Goal: Task Accomplishment & Management: Complete application form

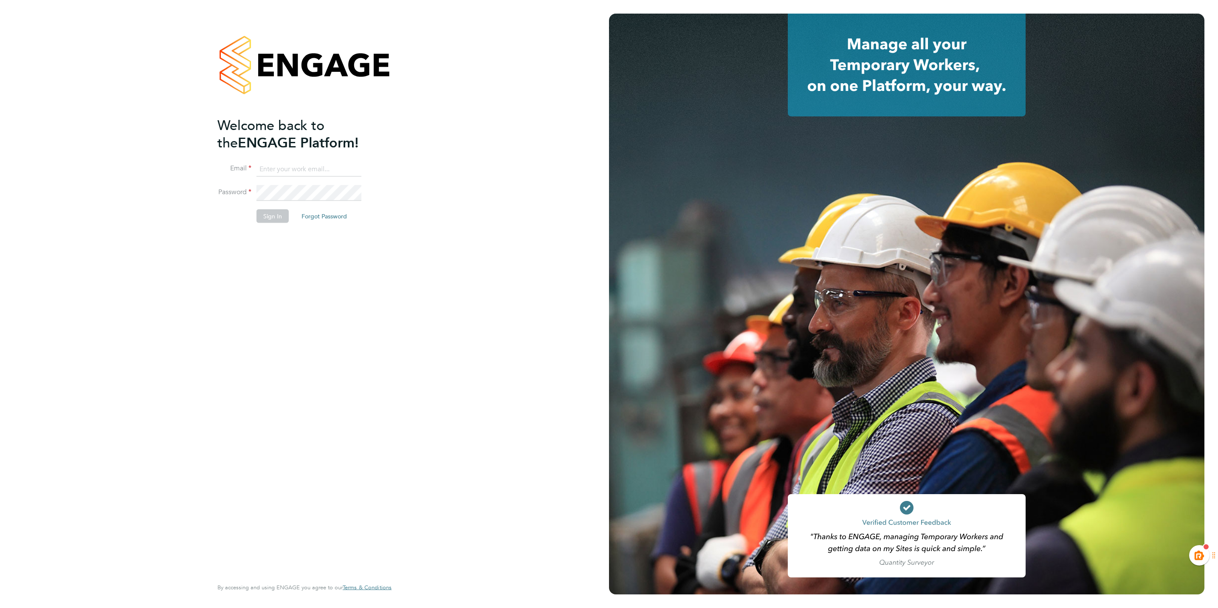
type input "kiera.troutt@buildrec.com"
click at [268, 215] on button "Sign In" at bounding box center [273, 216] width 32 height 14
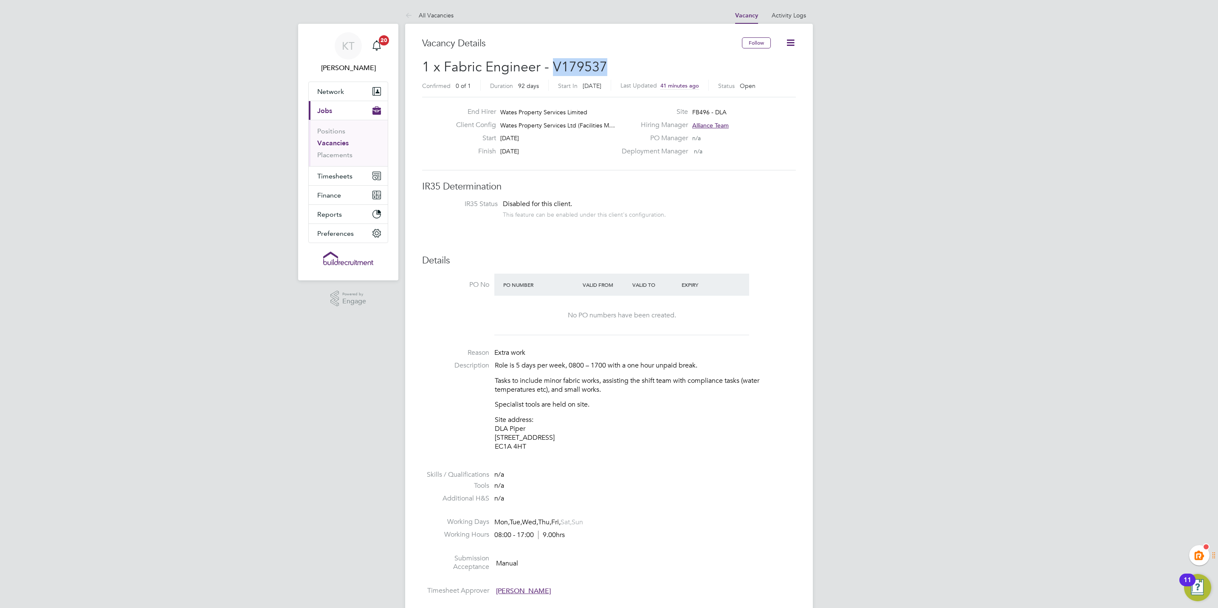
drag, startPoint x: 623, startPoint y: 64, endPoint x: 554, endPoint y: 64, distance: 69.2
click at [554, 64] on h2 "1 x Fabric Engineer - V179537 Confirmed 0 of 1 Duration 92 days Start In [DATE]…" at bounding box center [609, 76] width 374 height 36
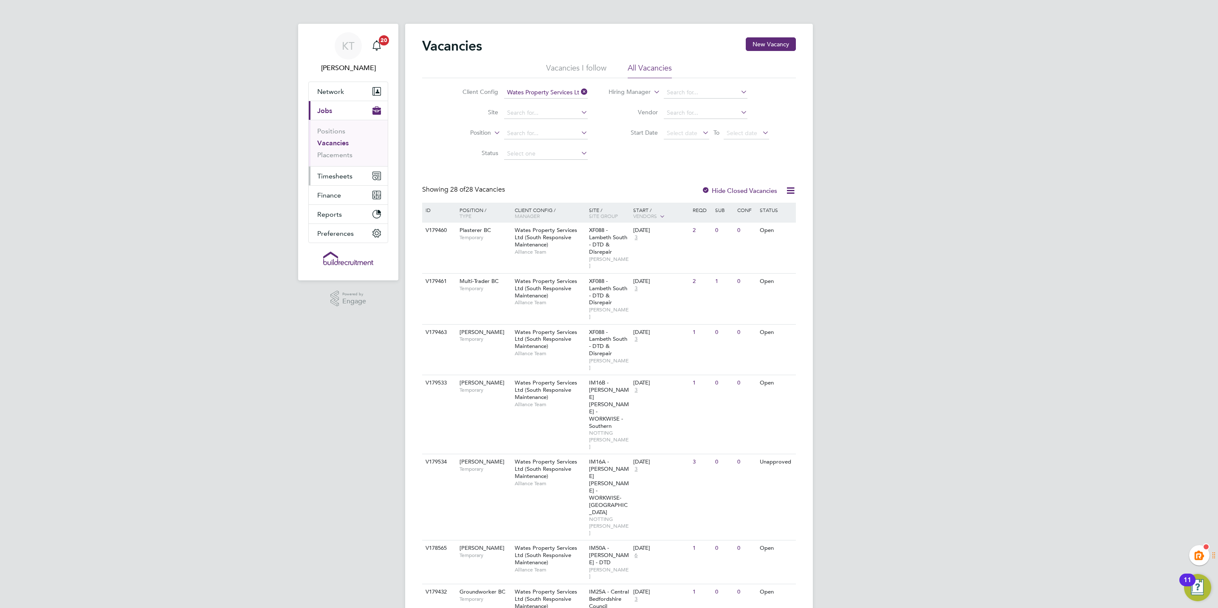
drag, startPoint x: 355, startPoint y: 179, endPoint x: 338, endPoint y: 186, distance: 18.1
click at [355, 181] on button "Timesheets" at bounding box center [348, 175] width 79 height 19
drag, startPoint x: 327, startPoint y: 148, endPoint x: 311, endPoint y: 164, distance: 21.9
click at [327, 148] on link "Timesheets" at bounding box center [334, 150] width 35 height 8
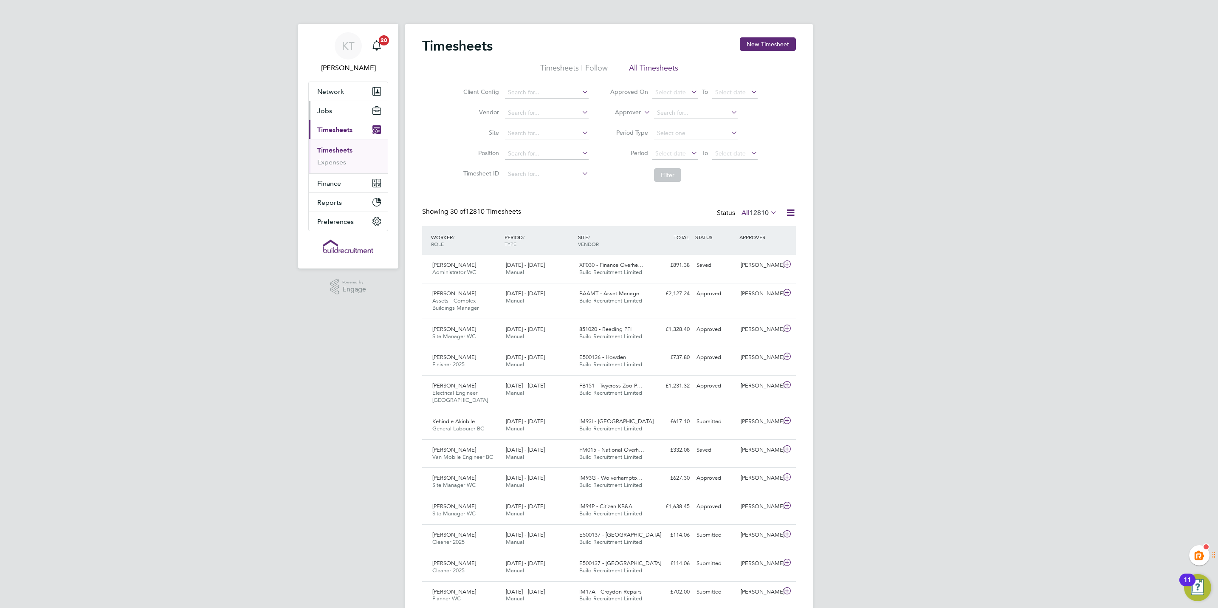
click at [327, 113] on span "Jobs" at bounding box center [324, 111] width 15 height 8
click at [345, 112] on button "Jobs" at bounding box center [348, 110] width 79 height 19
click at [335, 127] on ul "Positions Vacancies Placements" at bounding box center [348, 143] width 79 height 46
click at [337, 133] on link "Positions" at bounding box center [331, 131] width 28 height 8
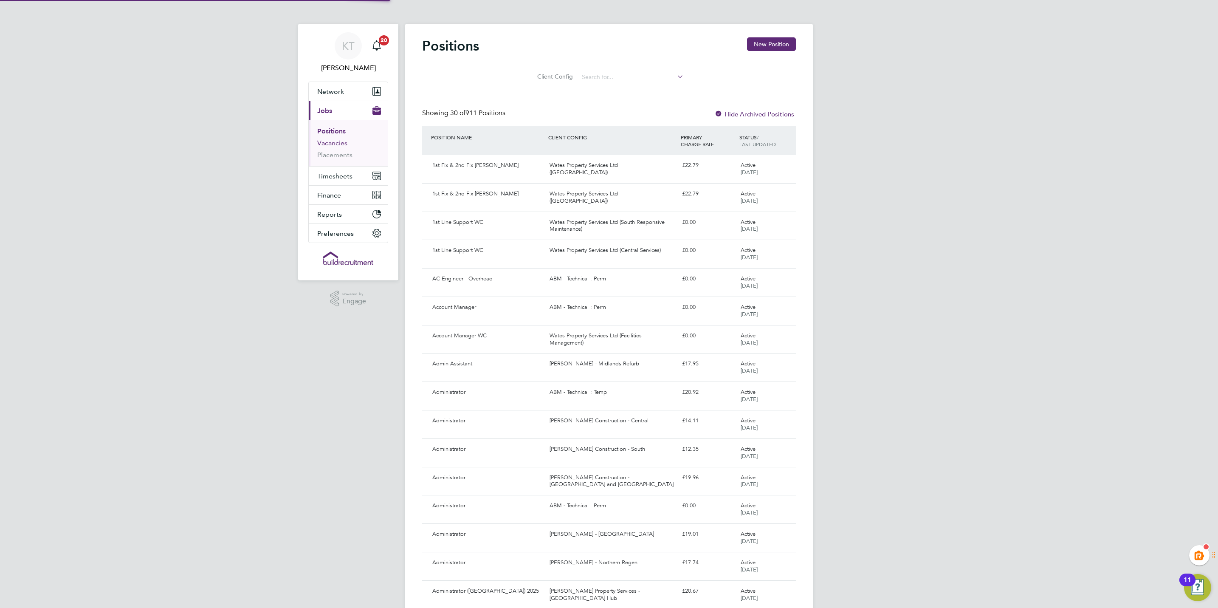
click at [338, 143] on link "Vacancies" at bounding box center [332, 143] width 30 height 8
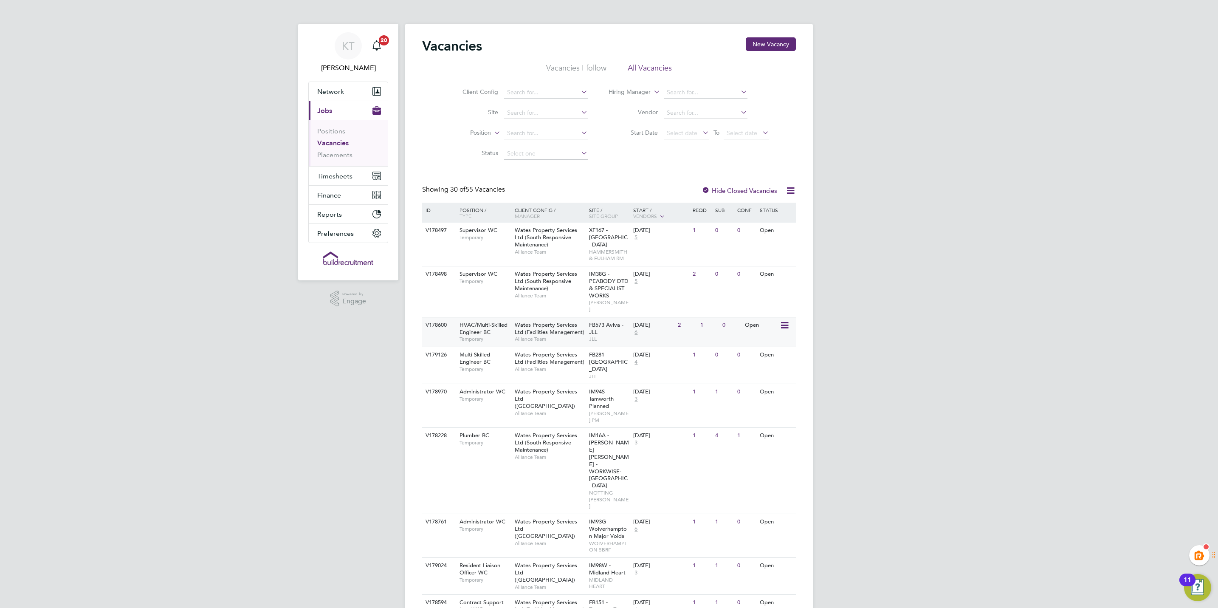
click at [429, 319] on div "V178600" at bounding box center [438, 325] width 30 height 16
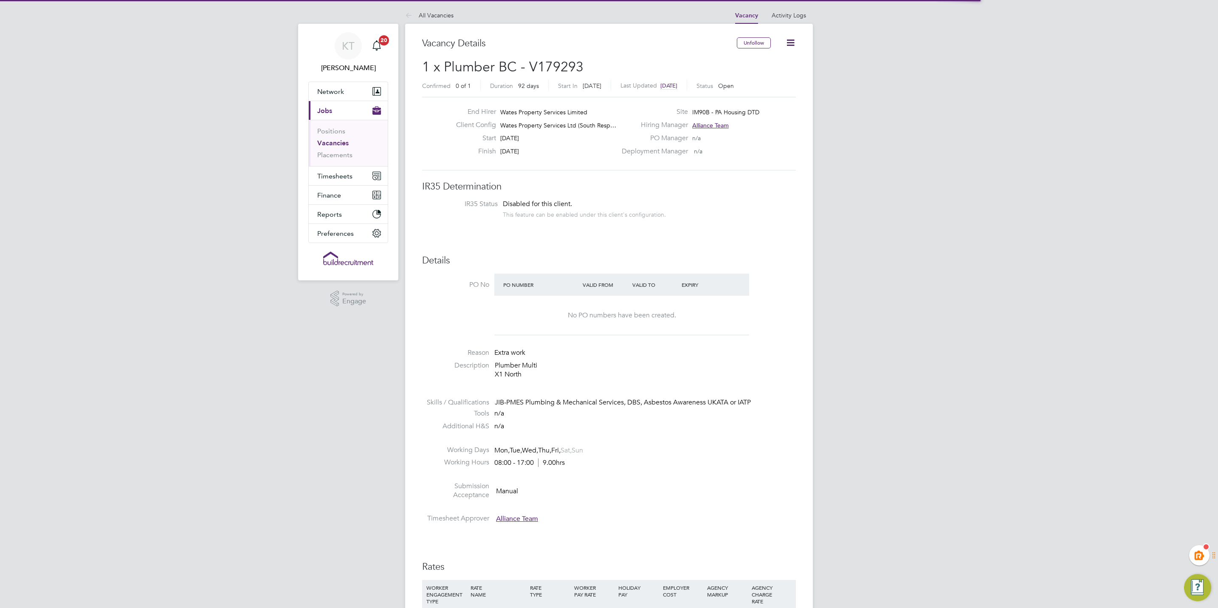
scroll to position [25, 60]
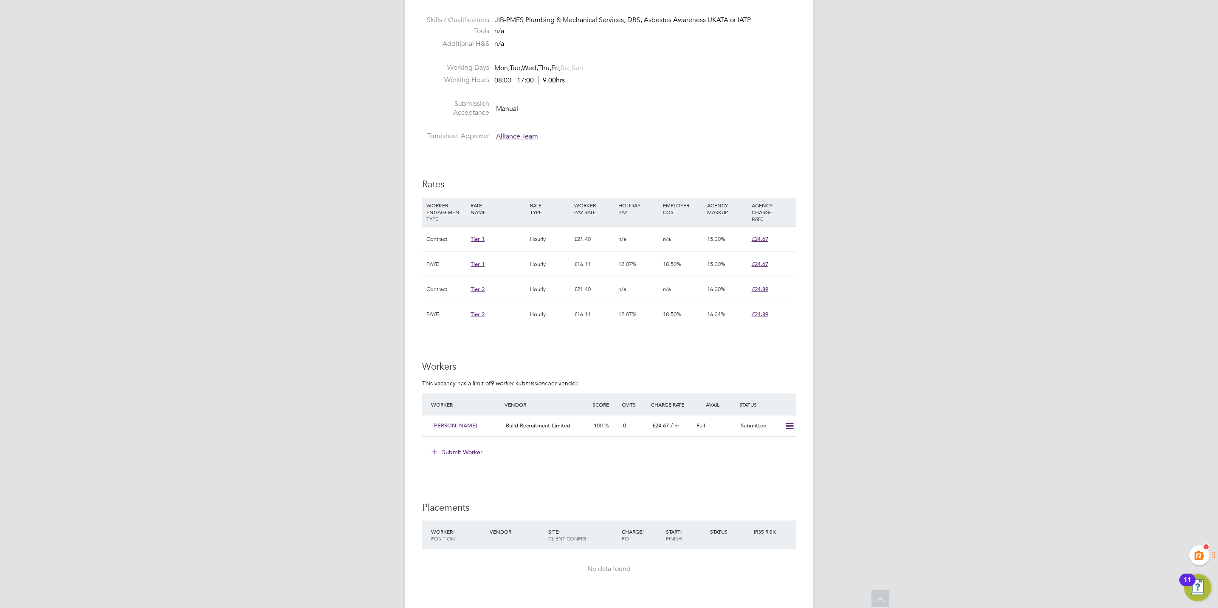
click at [460, 454] on button "Submit Worker" at bounding box center [458, 452] width 64 height 14
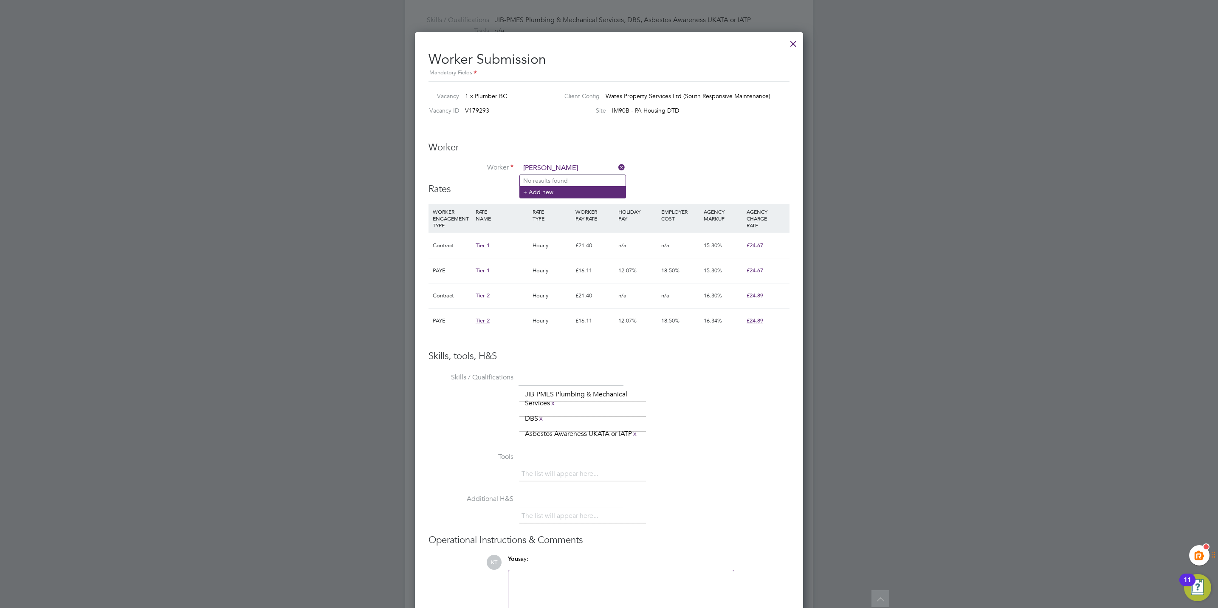
type input "reece wilson"
drag, startPoint x: 548, startPoint y: 193, endPoint x: 647, endPoint y: 200, distance: 99.7
click at [548, 194] on li "+ Add new" at bounding box center [573, 191] width 106 height 11
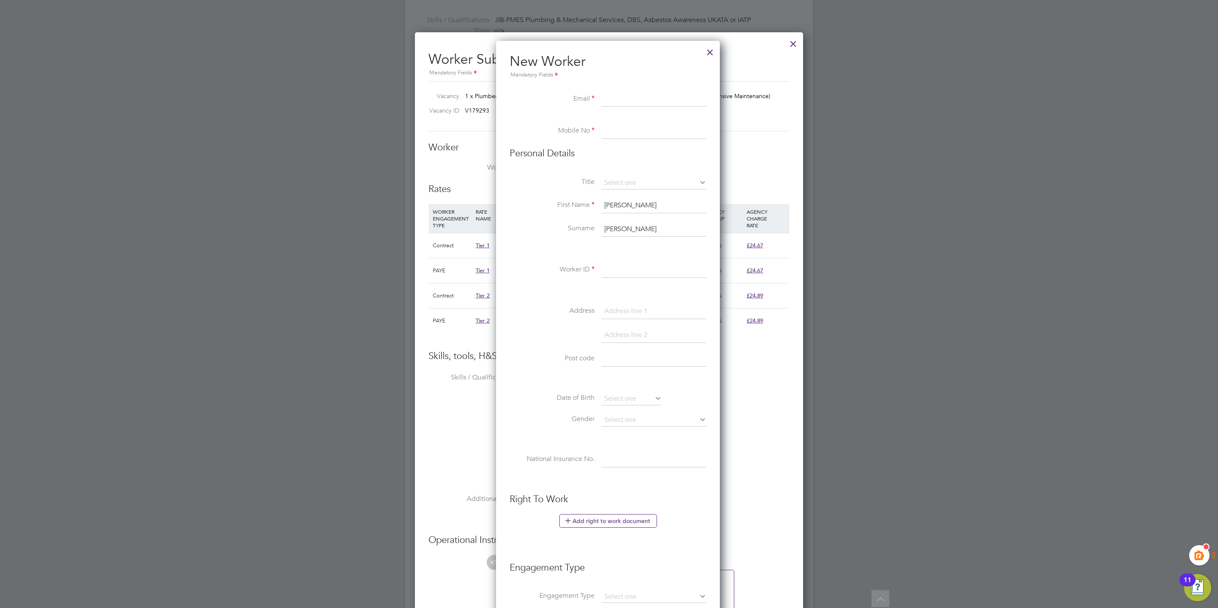
paste input "ReeceMwilson@gmail.com"
type input "ReeceMwilson@gmail.com"
click at [626, 135] on input at bounding box center [653, 131] width 105 height 15
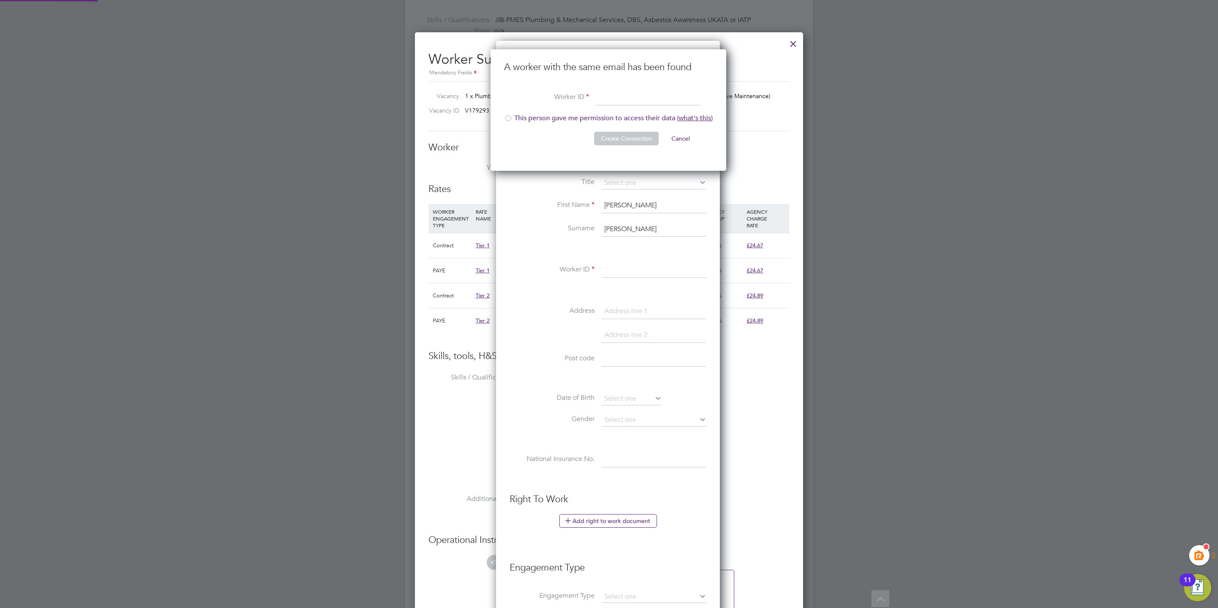
scroll to position [122, 237]
paste input "ReeceMwilson@gmail.com"
type input "ReeceMwilson@gmail.com"
drag, startPoint x: 507, startPoint y: 120, endPoint x: 544, endPoint y: 128, distance: 38.1
click at [507, 121] on div at bounding box center [508, 119] width 8 height 8
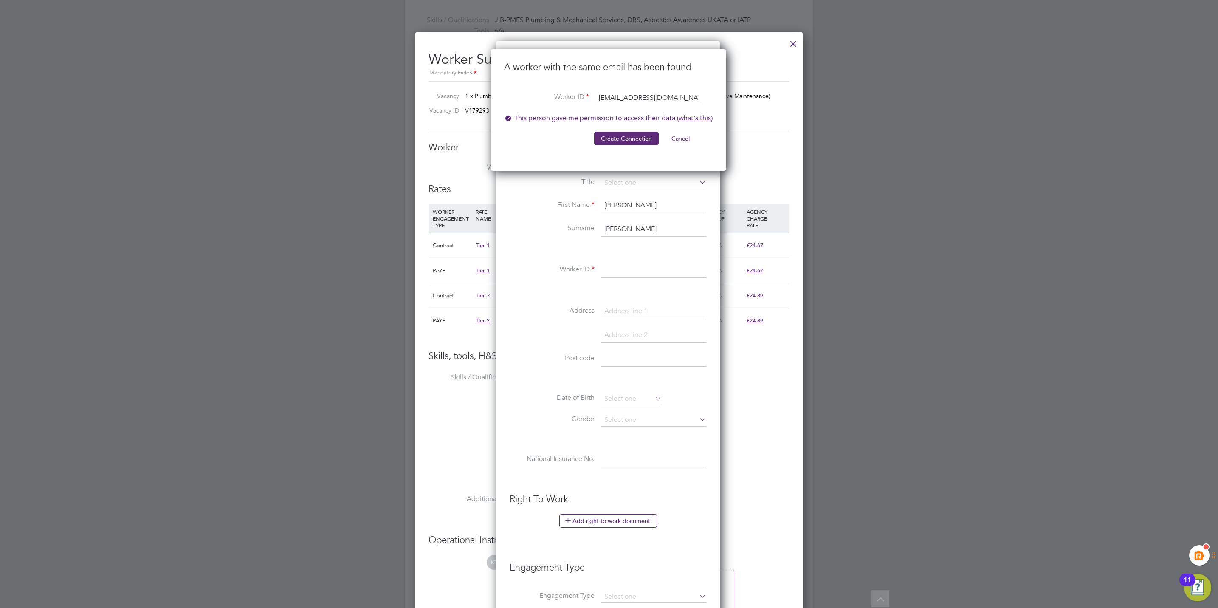
click at [622, 138] on button "Create Connection" at bounding box center [626, 139] width 65 height 14
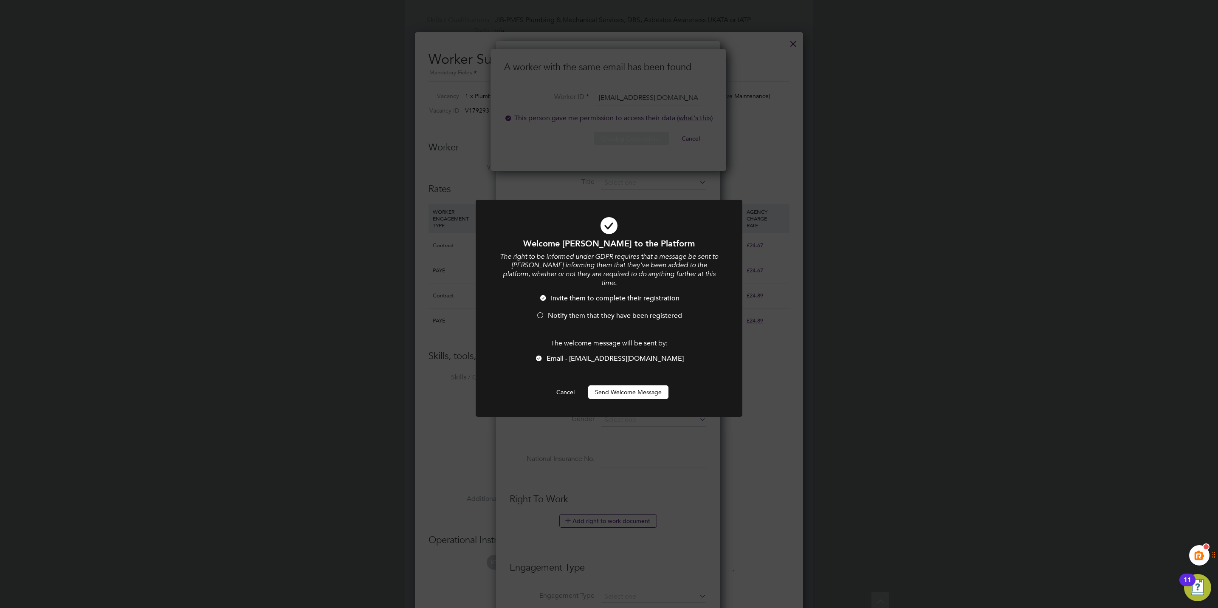
scroll to position [0, 0]
click at [622, 385] on button "Send Welcome Message" at bounding box center [628, 392] width 80 height 14
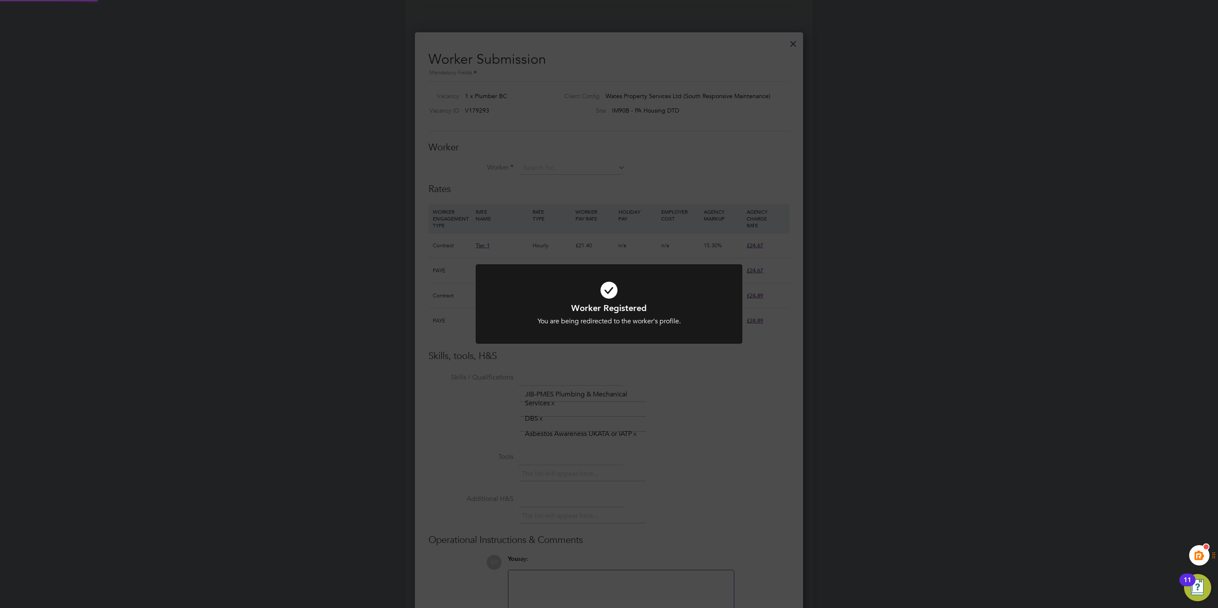
scroll to position [403, 0]
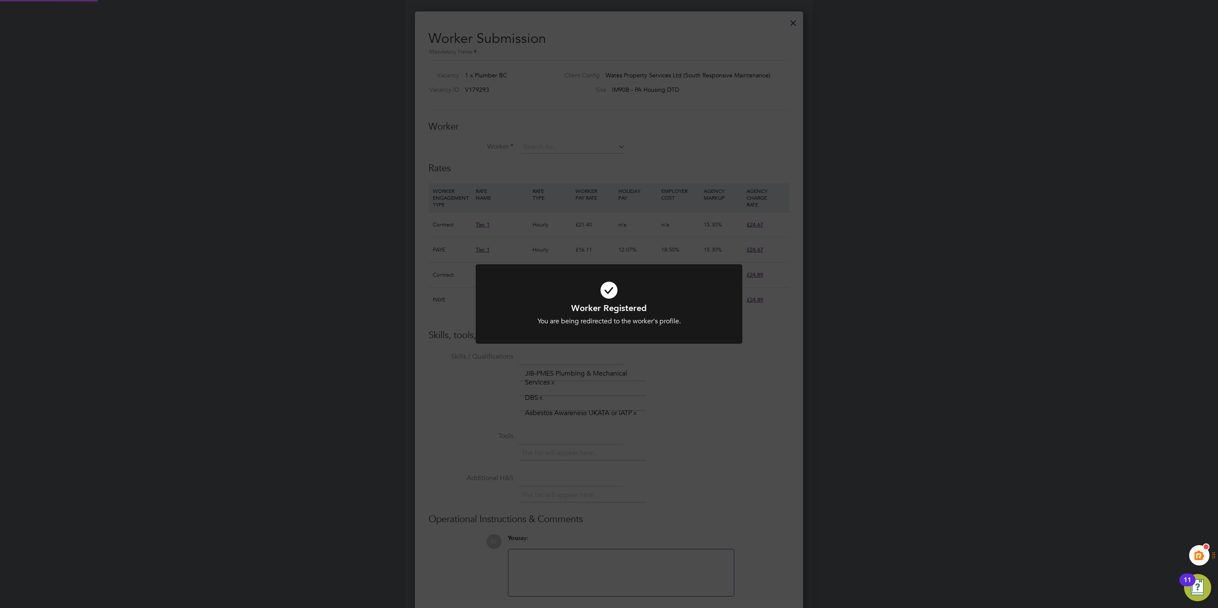
drag, startPoint x: 740, startPoint y: 158, endPoint x: 574, endPoint y: 157, distance: 166.5
click at [738, 158] on div "Worker Registered You are being redirected to the worker's profile. Cancel Okay" at bounding box center [609, 304] width 1218 height 608
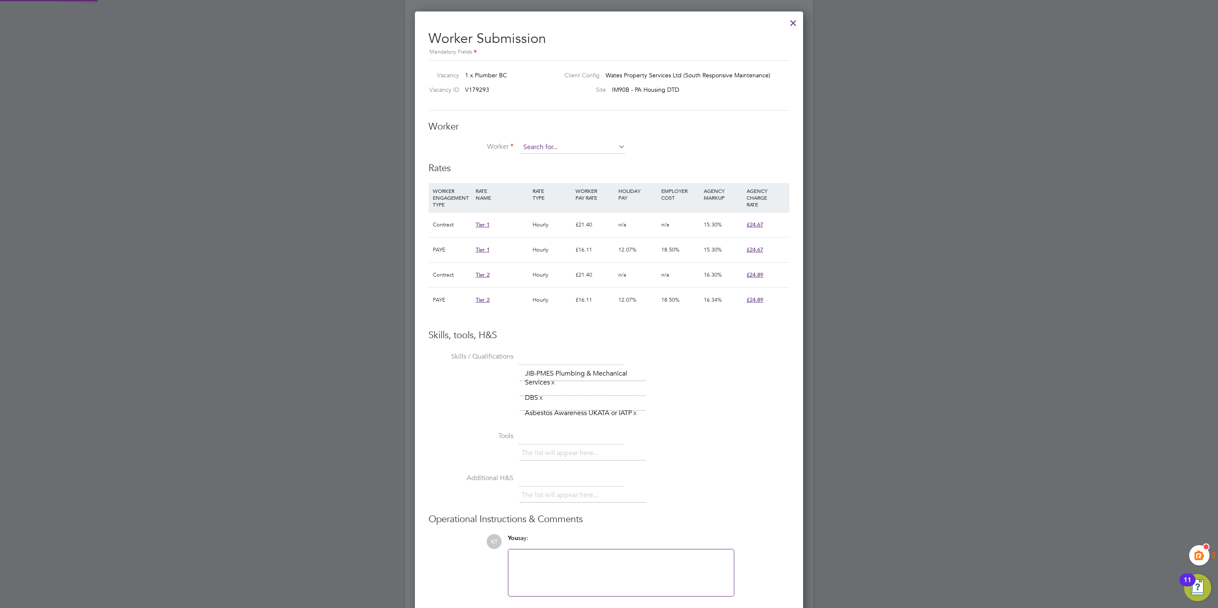
click at [546, 145] on input at bounding box center [572, 147] width 105 height 13
paste input "ReeceMwilson@gmail.com"
click at [591, 162] on b "ReeceMwilson@gmail.com" at bounding box center [626, 159] width 103 height 7
type input "Reece Wilson (ReeceMwilson@gmail.com)"
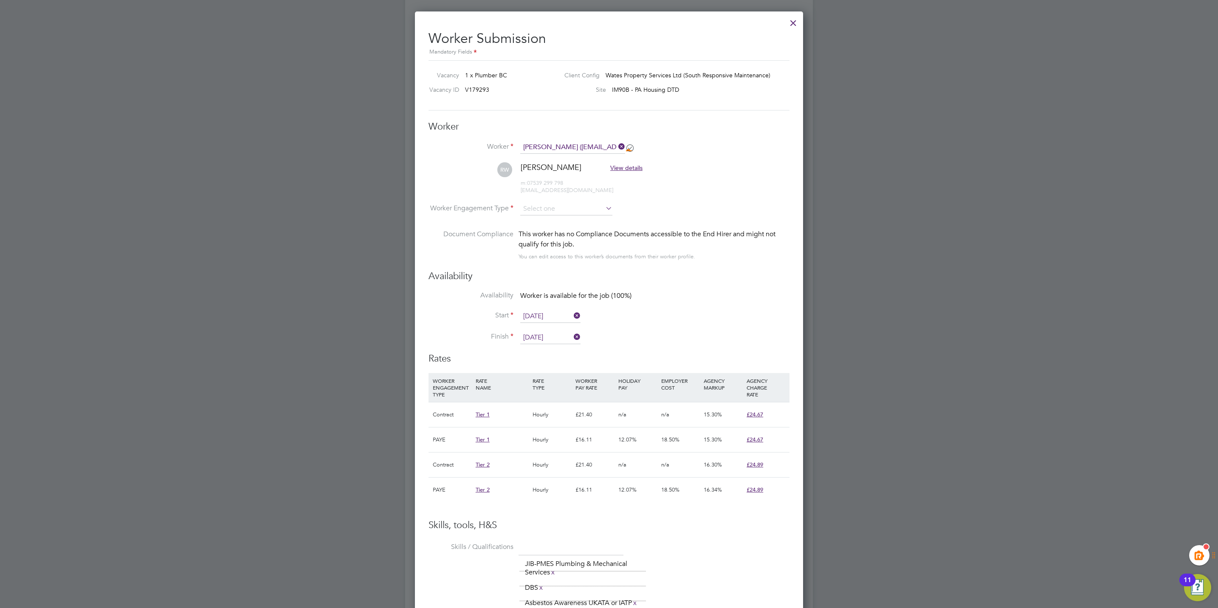
scroll to position [4, 4]
click at [568, 206] on input at bounding box center [566, 209] width 92 height 13
click at [564, 217] on li "Contract" at bounding box center [566, 221] width 93 height 11
type input "Contract"
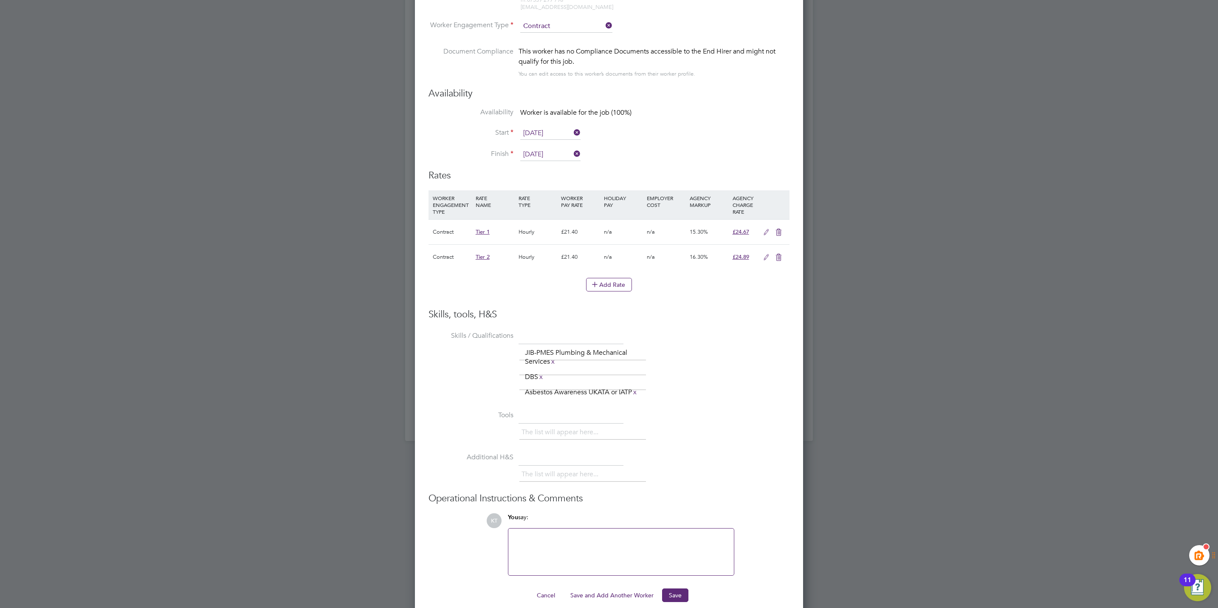
scroll to position [599, 0]
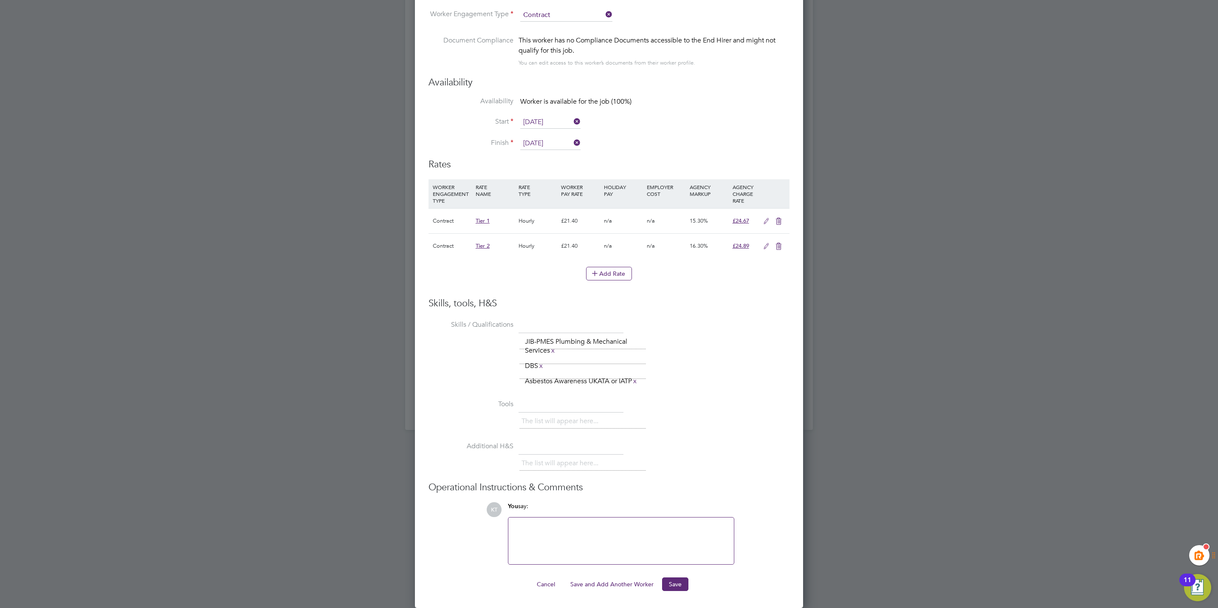
click at [672, 575] on ng-form "Worker Worker Reece Wilson (ReeceMwilson@gmail.com) RW Reece Wilson View detail…" at bounding box center [609, 259] width 361 height 664
click at [684, 585] on button "Save" at bounding box center [675, 584] width 26 height 14
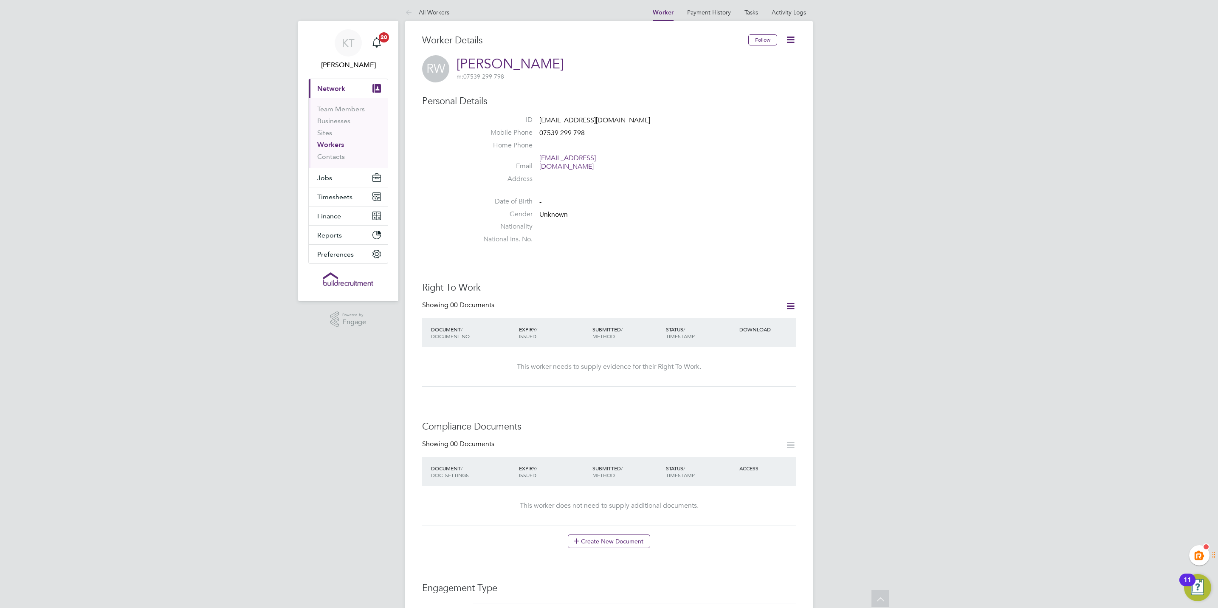
scroll to position [0, 0]
click at [669, 200] on li "Date of Birth -" at bounding box center [634, 206] width 323 height 13
click at [708, 185] on ul "ID ReeceMwilson@gmail.com Mobile Phone 07539 299 798 Home Phone Email reecemwil…" at bounding box center [634, 184] width 323 height 132
click at [327, 148] on link "Workers" at bounding box center [330, 148] width 27 height 8
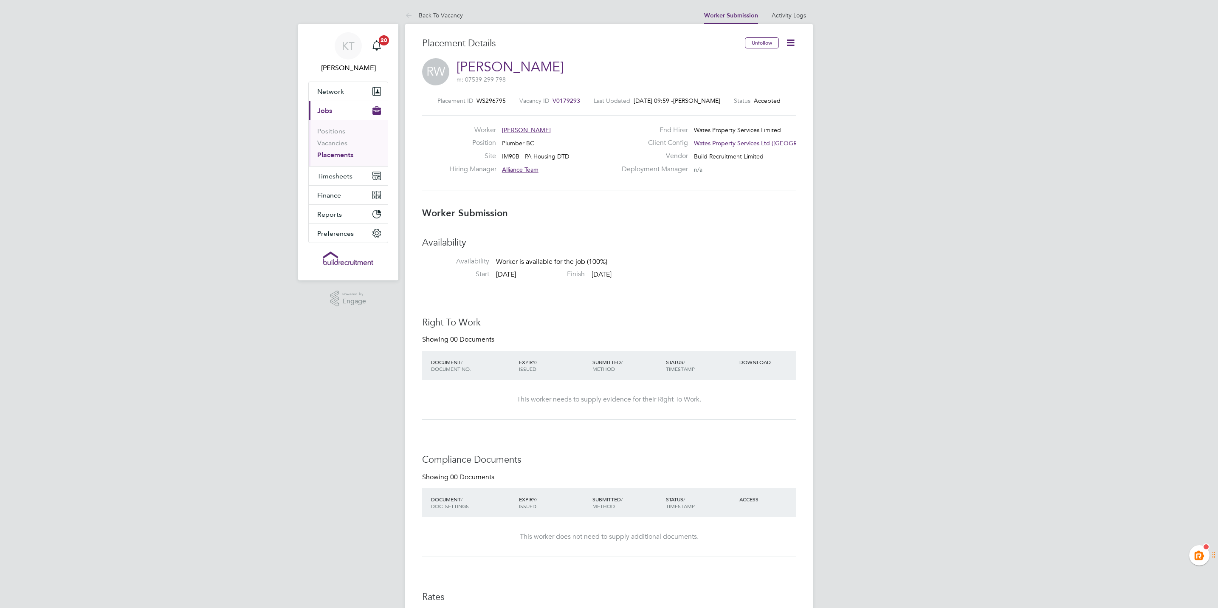
click at [794, 45] on icon at bounding box center [790, 42] width 11 height 11
click at [728, 100] on li "Confirm" at bounding box center [754, 104] width 79 height 12
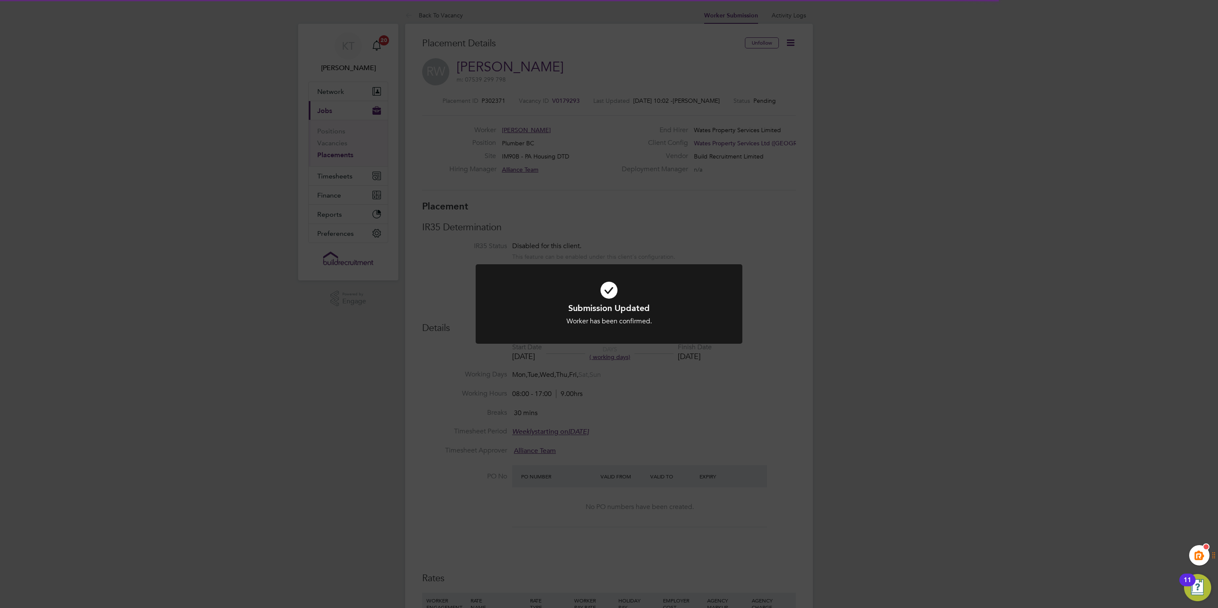
scroll to position [8, 62]
drag, startPoint x: 864, startPoint y: 184, endPoint x: 868, endPoint y: 181, distance: 4.5
click at [864, 183] on div "Submission Updated Worker has been confirmed. Cancel Okay" at bounding box center [609, 304] width 1218 height 608
